Goal: Check status: Check status

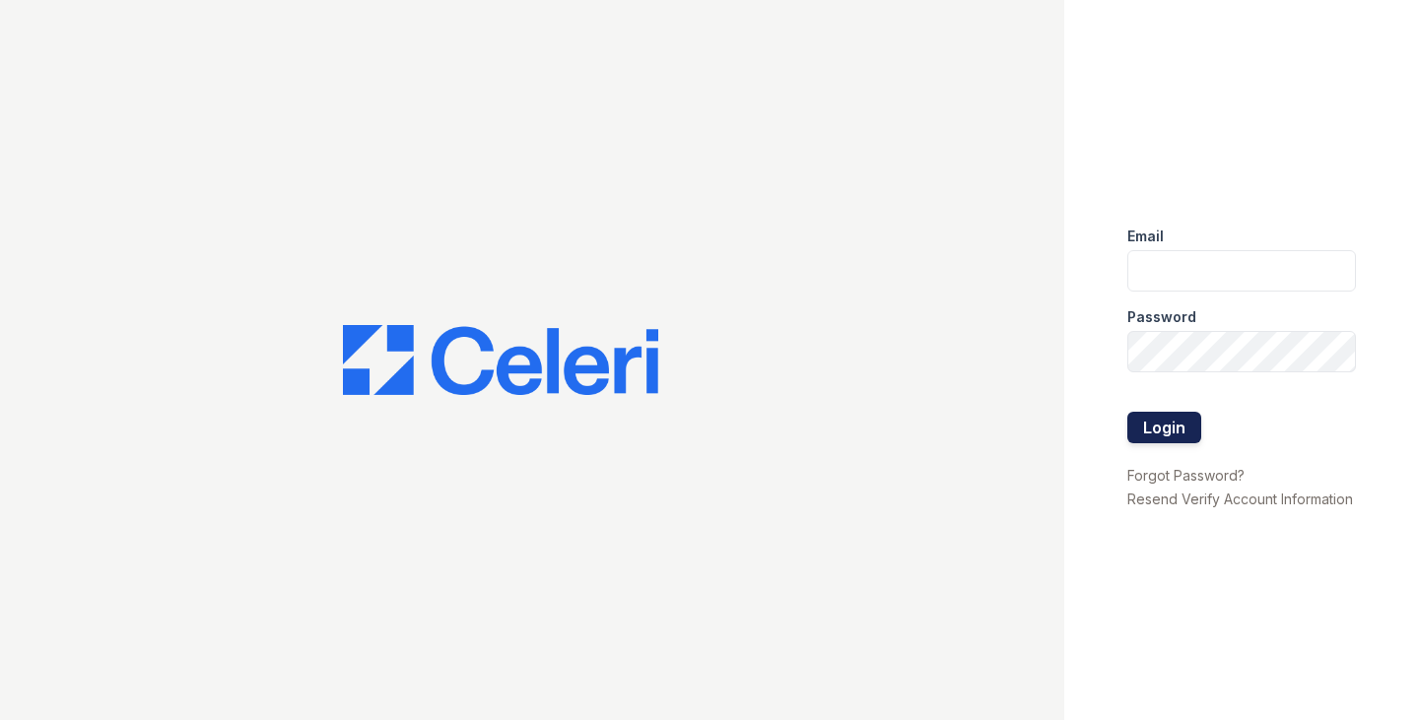
type input "[EMAIL_ADDRESS][DOMAIN_NAME]"
click at [1168, 428] on button "Login" at bounding box center [1164, 428] width 74 height 32
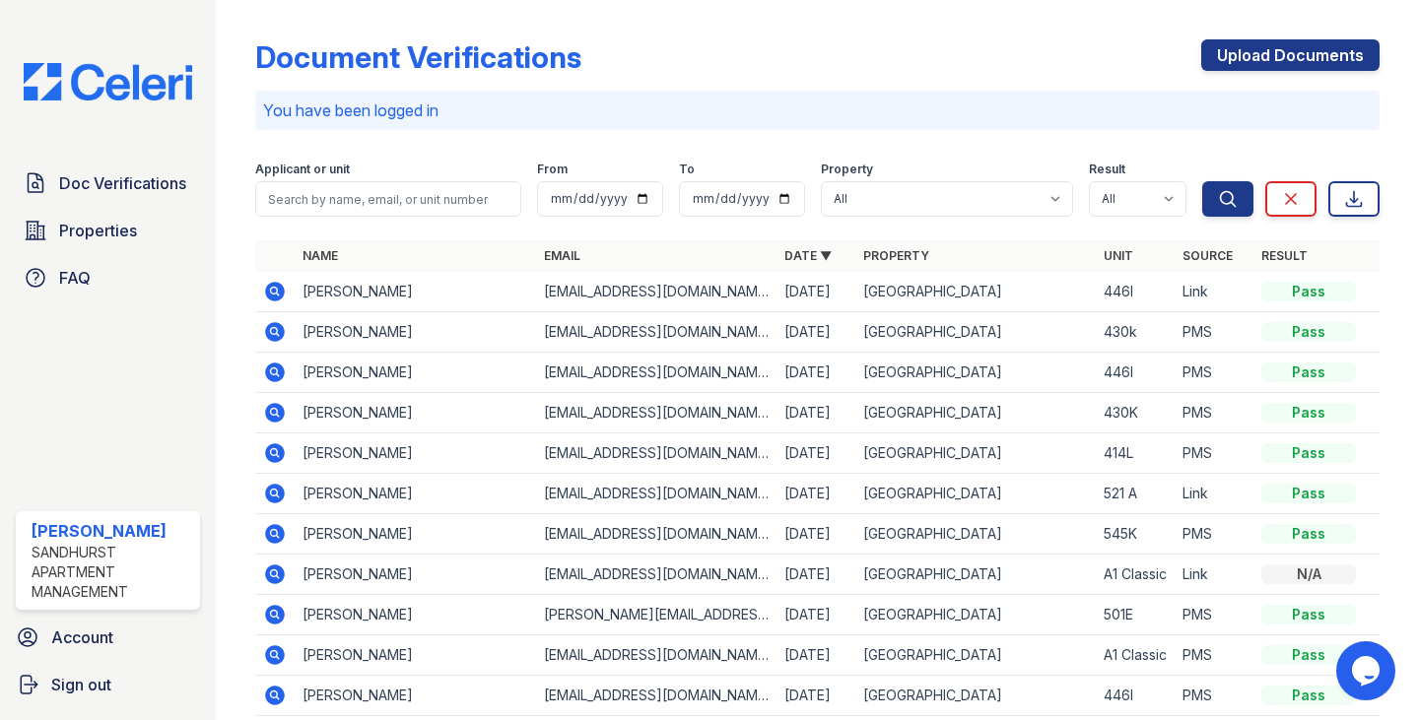
click at [278, 293] on icon at bounding box center [276, 292] width 20 height 20
click at [267, 372] on icon at bounding box center [276, 373] width 20 height 20
